Goal: Task Accomplishment & Management: Manage account settings

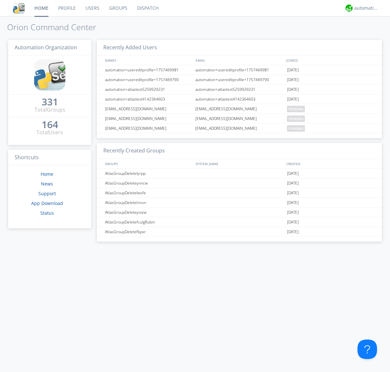
click at [92, 8] on link "Users" at bounding box center [93, 8] width 24 height 16
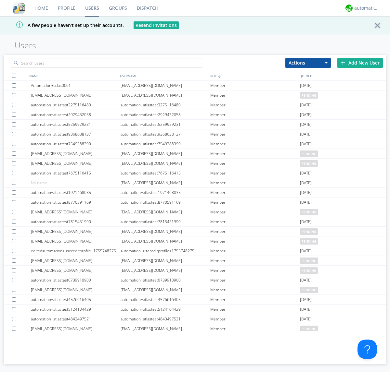
click at [360, 63] on div "Add New User" at bounding box center [359, 63] width 45 height 10
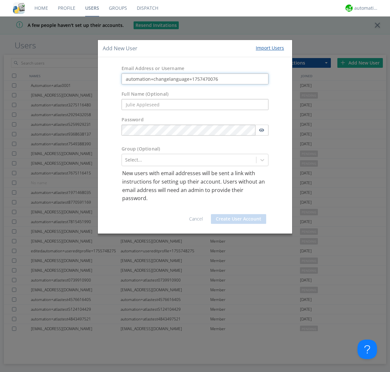
type input "automation+changelanguage+1757470076"
click at [238, 219] on button "Create User Account" at bounding box center [238, 219] width 55 height 10
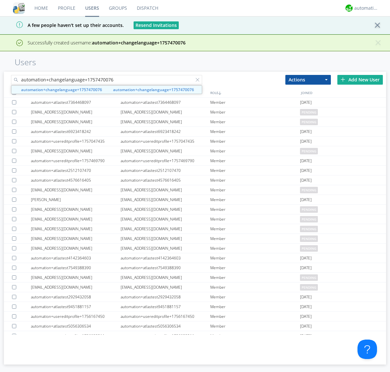
type input "automation+changelanguage+1757470076"
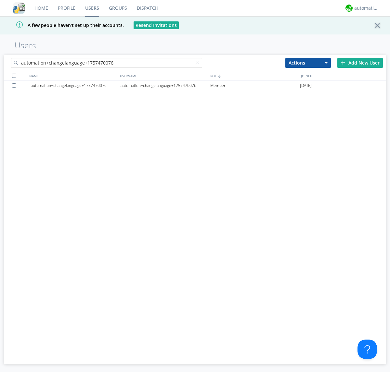
click at [165, 85] on div "automation+changelanguage+1757470076" at bounding box center [165, 86] width 90 height 10
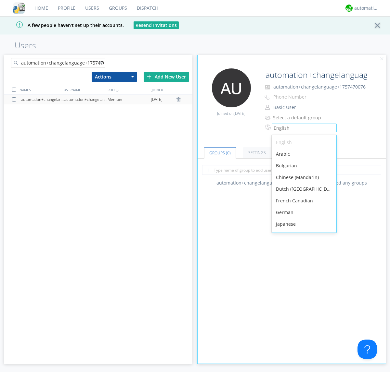
scroll to position [92, 0]
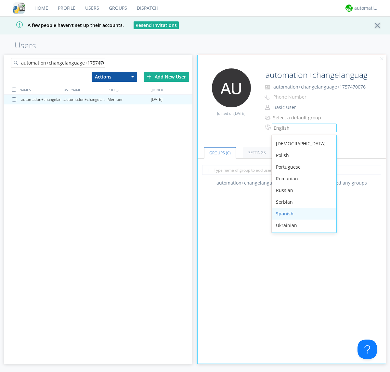
click at [302, 214] on div "Spanish" at bounding box center [304, 214] width 64 height 12
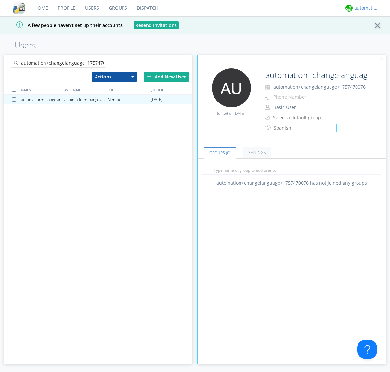
click at [364, 8] on div "automation+atlas" at bounding box center [366, 8] width 24 height 6
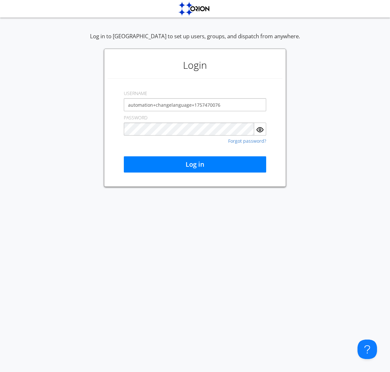
type input "automation+changelanguage+1757470076"
click at [195, 165] on button "Log in" at bounding box center [195, 165] width 142 height 16
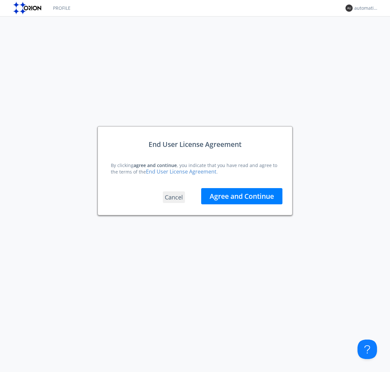
click at [242, 196] on button "Agree and Continue" at bounding box center [241, 196] width 81 height 16
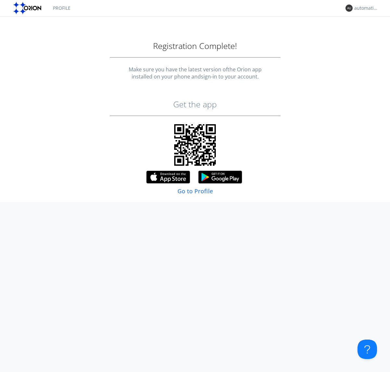
click at [61, 8] on link "Profile" at bounding box center [61, 8] width 27 height 16
click at [364, 8] on div "automation+changelanguage+1757470076" at bounding box center [366, 8] width 24 height 6
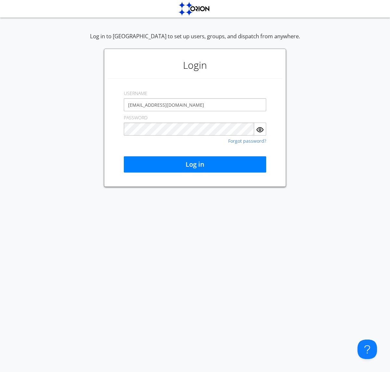
type input "[EMAIL_ADDRESS][DOMAIN_NAME]"
click at [195, 165] on button "Log in" at bounding box center [195, 165] width 142 height 16
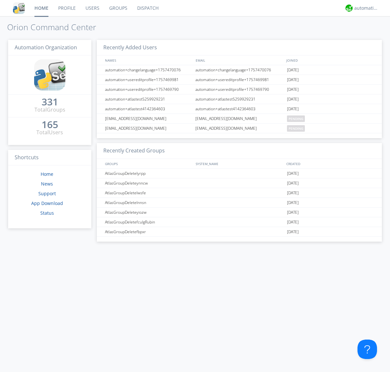
click at [92, 8] on link "Users" at bounding box center [93, 8] width 24 height 16
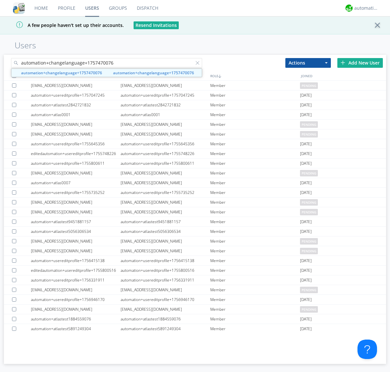
type input "automation+changelanguage+1757470076"
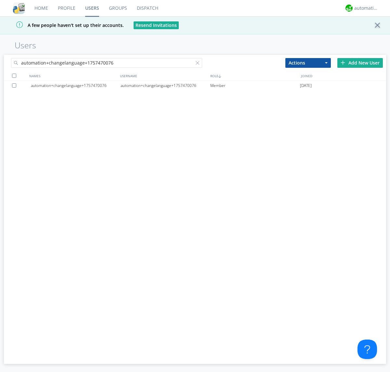
click at [15, 85] on div at bounding box center [15, 85] width 6 height 4
click at [308, 63] on button "Actions" at bounding box center [307, 63] width 45 height 10
click at [0, 0] on link "Delete User" at bounding box center [0, 0] width 0 height 0
